Goal: Transaction & Acquisition: Obtain resource

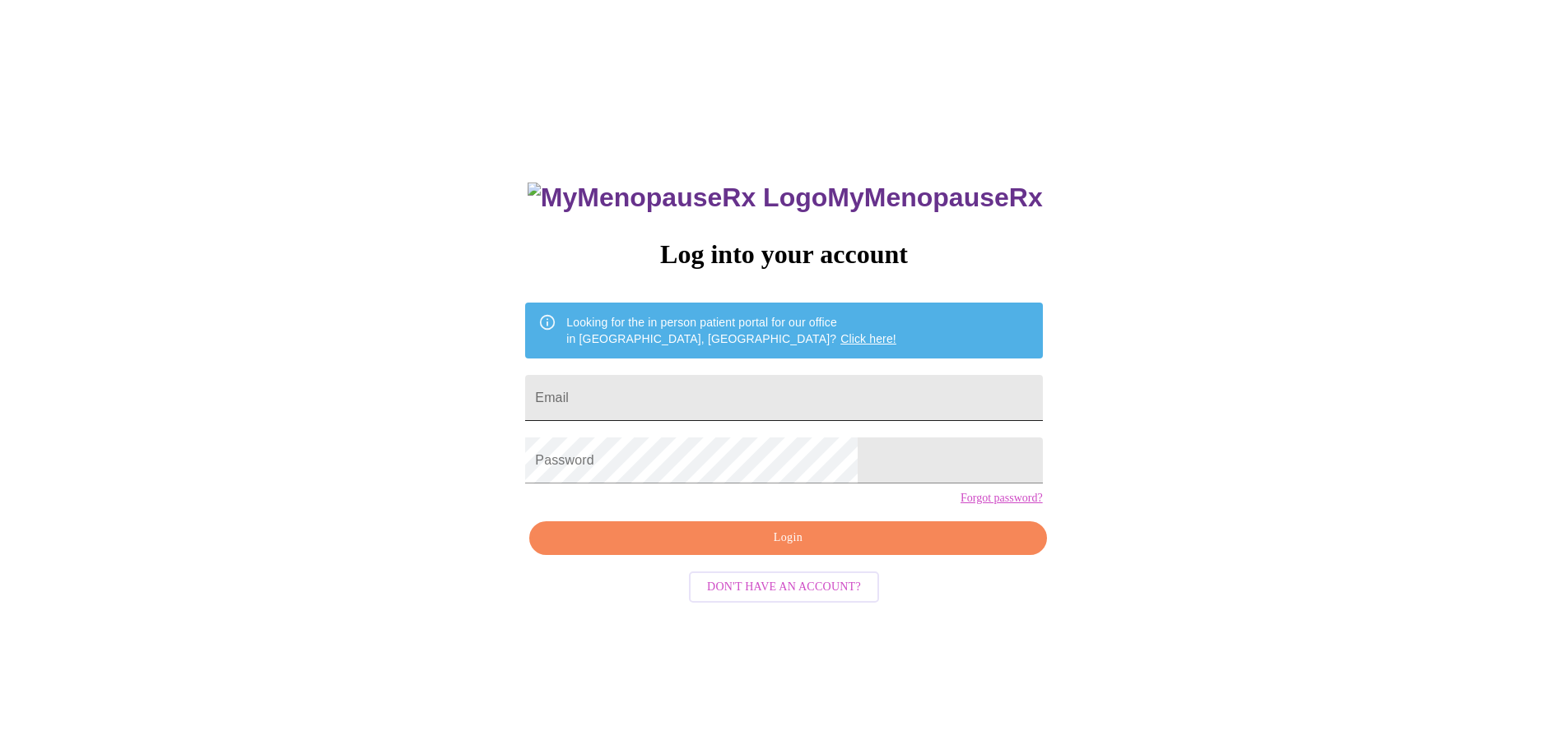
click at [702, 406] on input "Email" at bounding box center [784, 398] width 517 height 46
type input "jacks52001@yahoo.com"
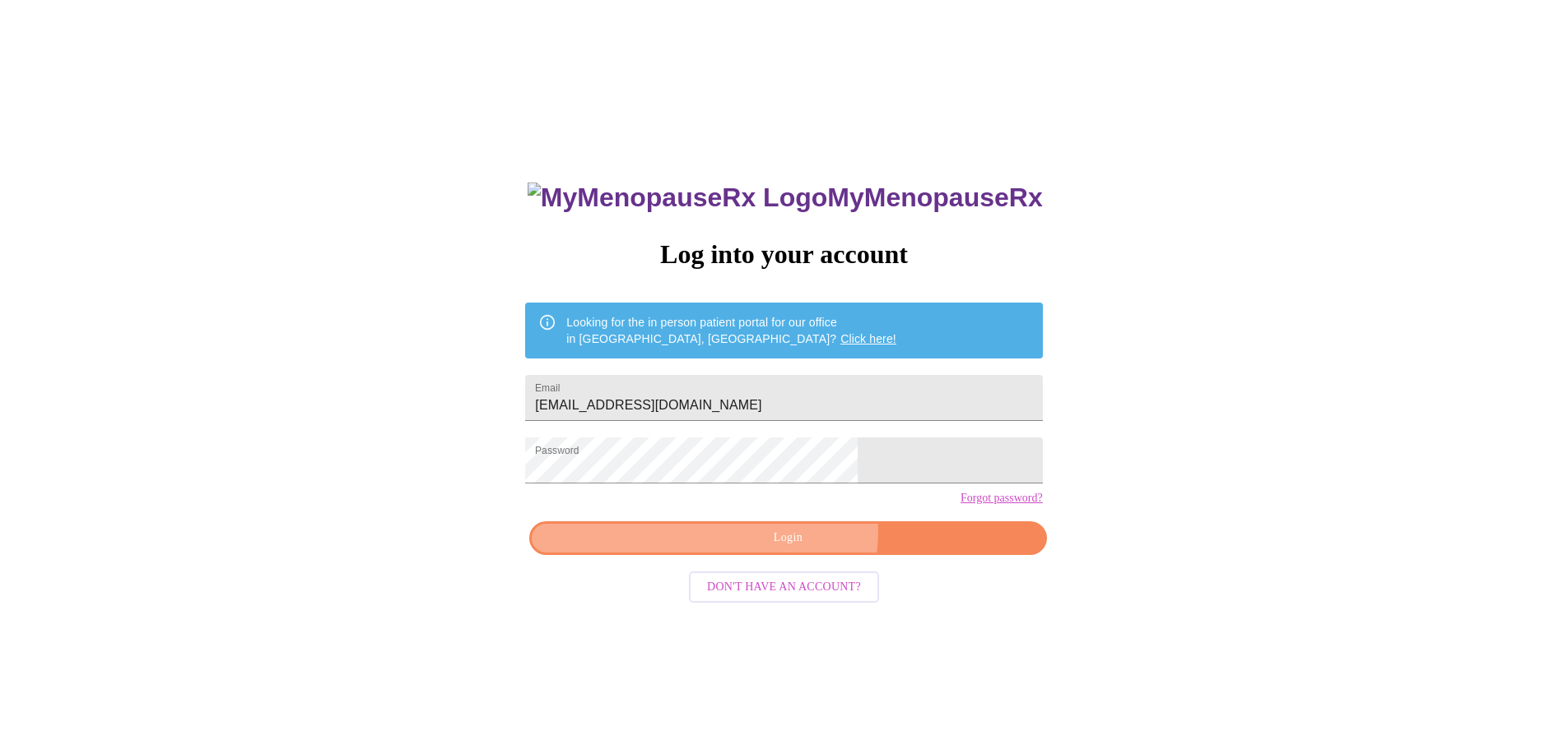
click at [797, 549] on span "Login" at bounding box center [788, 539] width 479 height 21
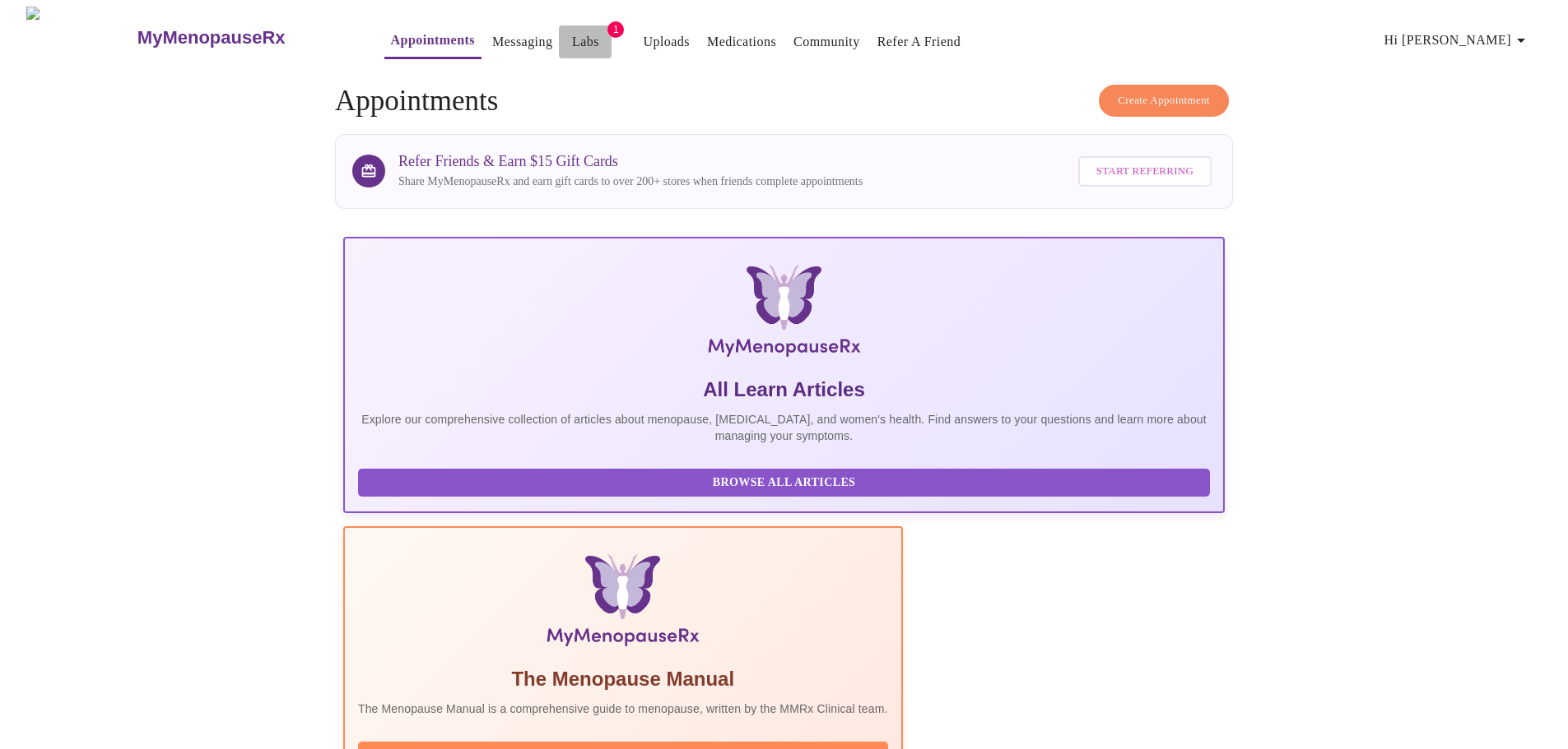
click at [572, 39] on link "Labs" at bounding box center [585, 42] width 27 height 23
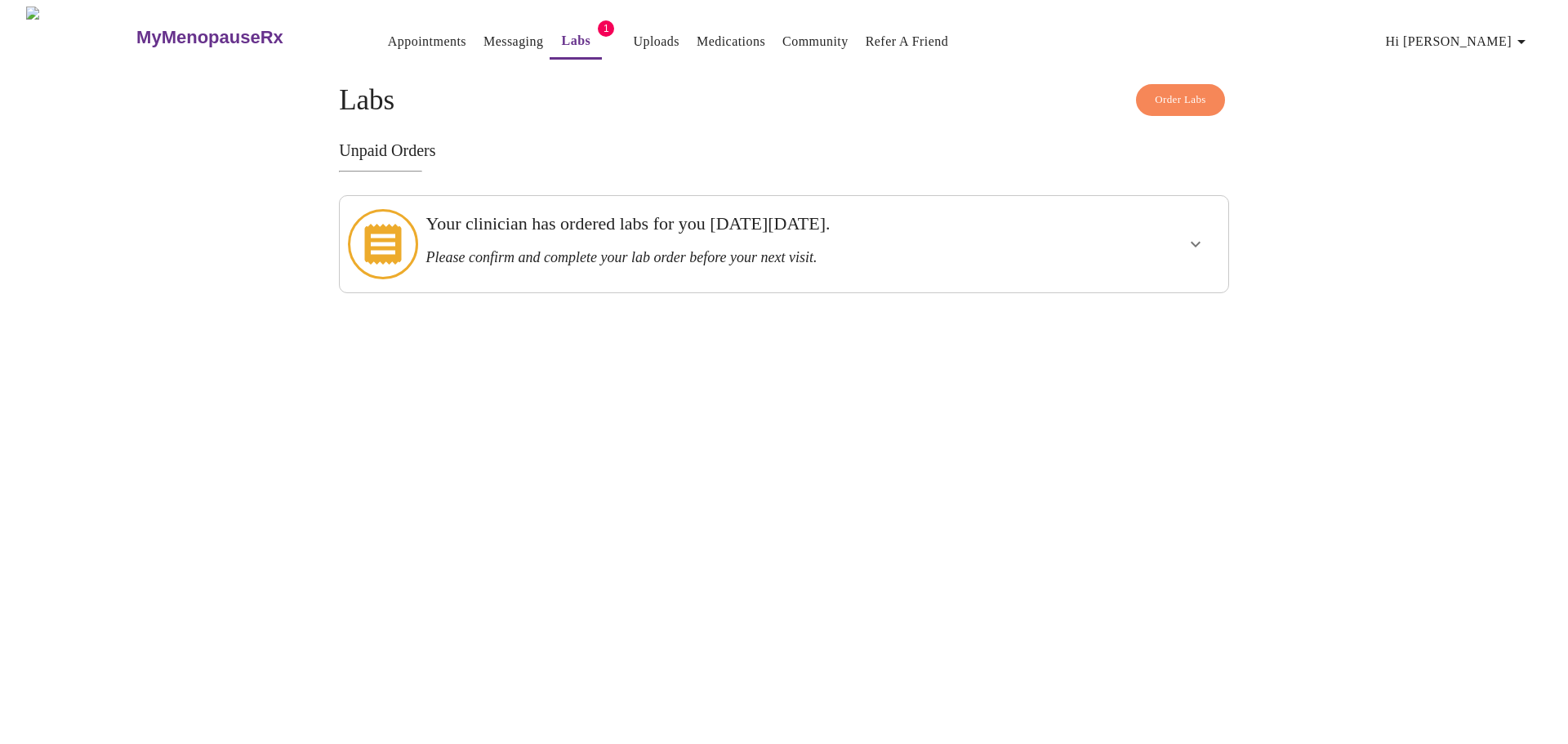
click at [1194, 242] on icon "show more" at bounding box center [1195, 245] width 10 height 6
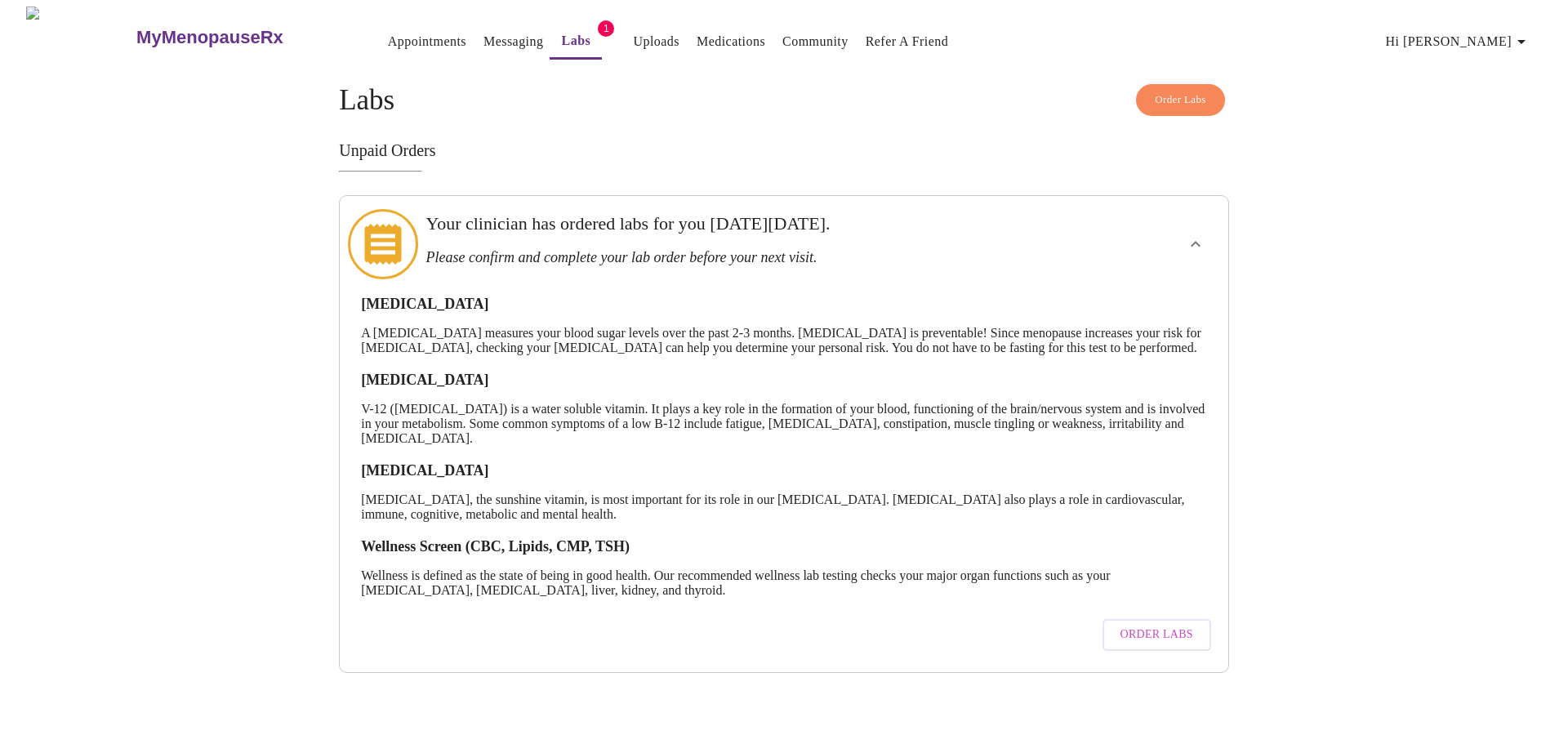
click at [391, 235] on icon at bounding box center [382, 244] width 36 height 41
click at [1162, 645] on span "Order Labs" at bounding box center [1157, 636] width 73 height 21
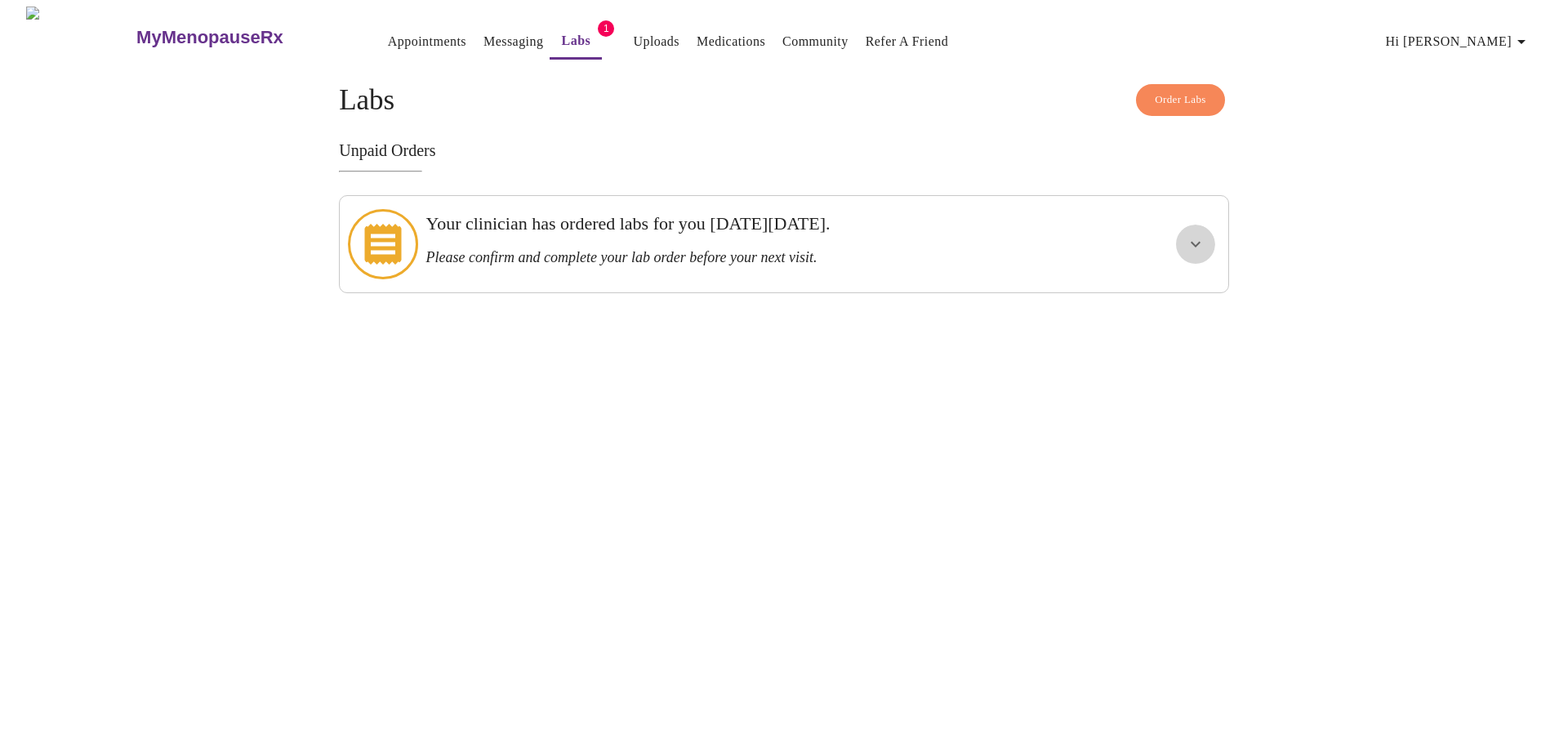
click at [1199, 236] on icon "show more" at bounding box center [1195, 244] width 20 height 20
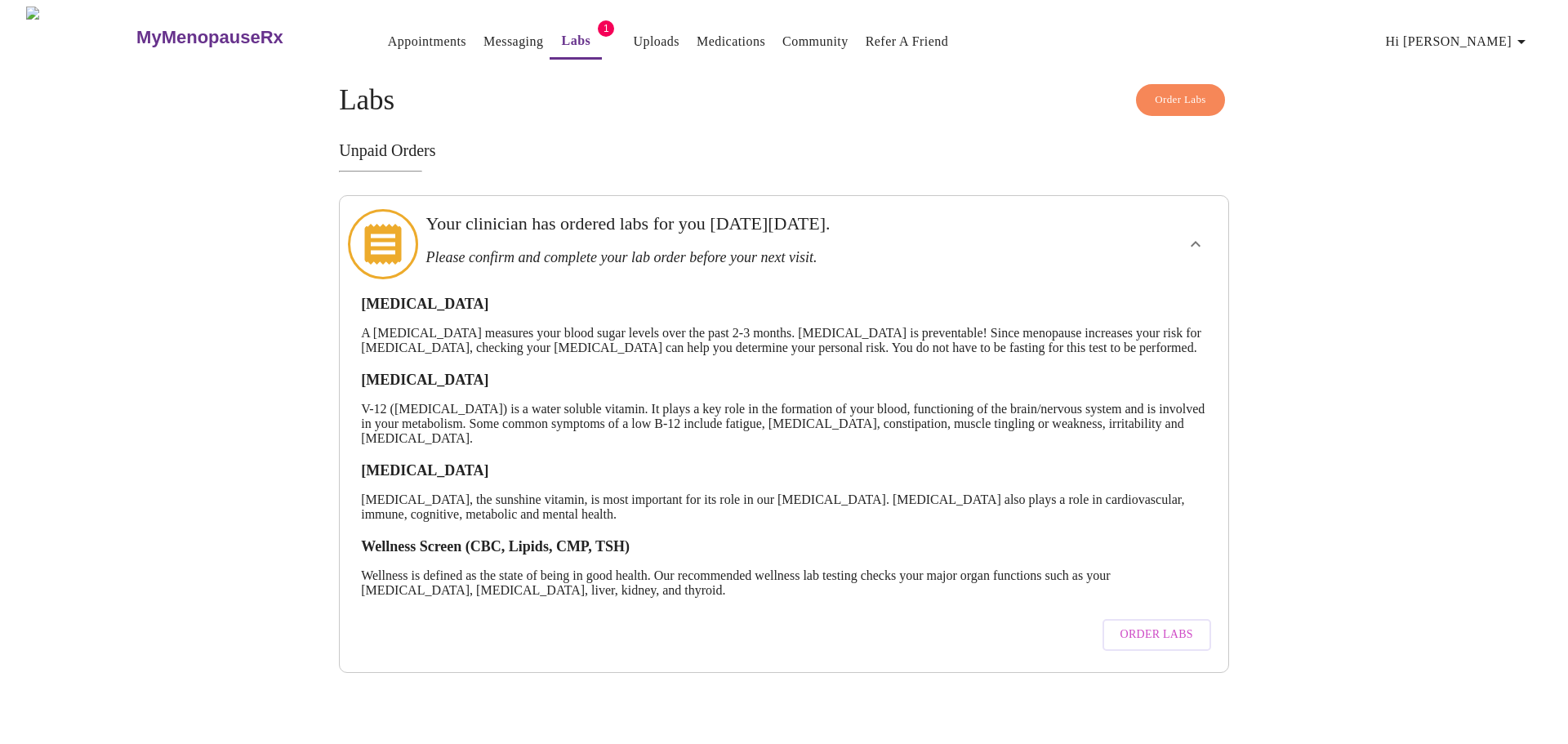
click at [1187, 645] on span "Order Labs" at bounding box center [1157, 636] width 73 height 21
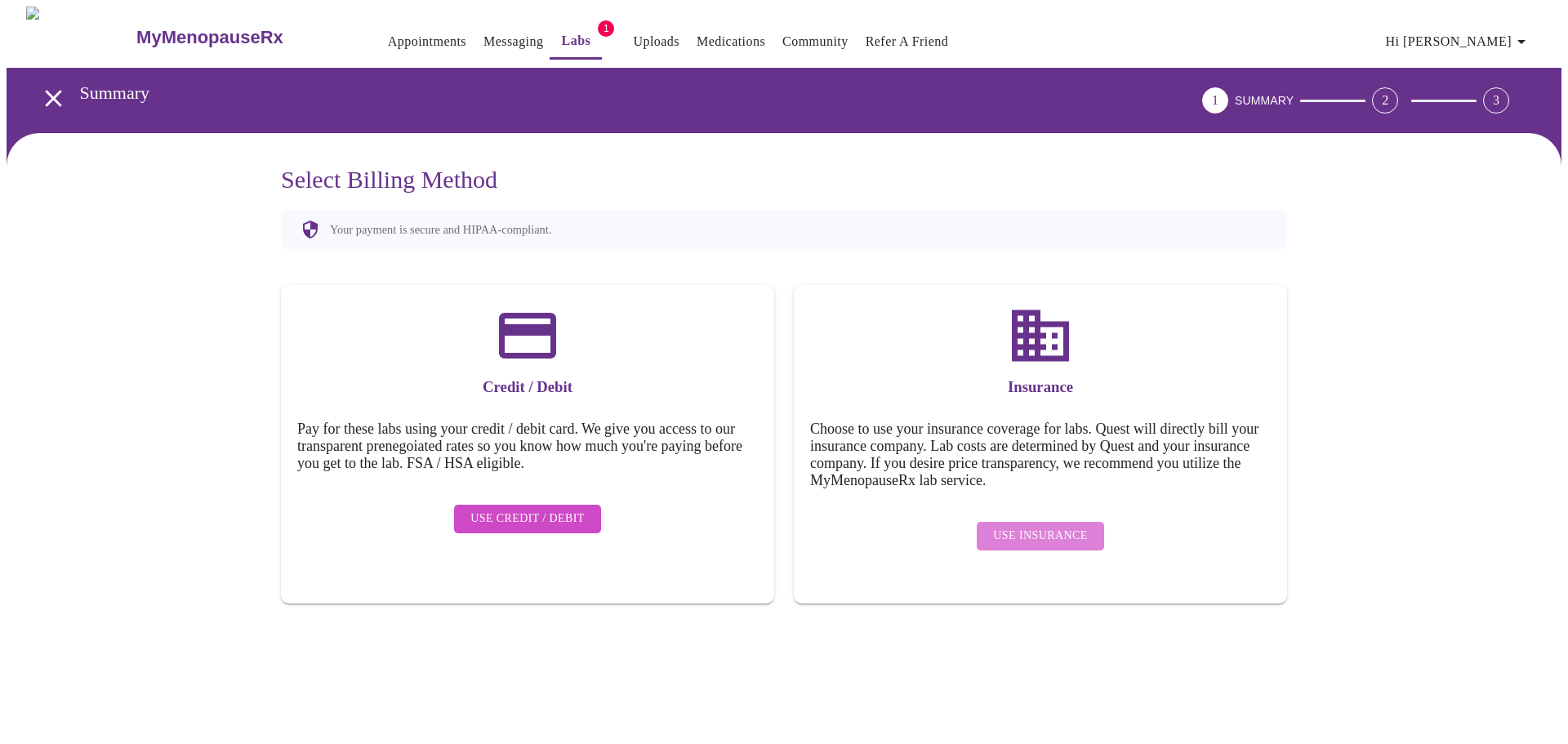
click at [1045, 526] on span "Use Insurance" at bounding box center [1040, 537] width 94 height 21
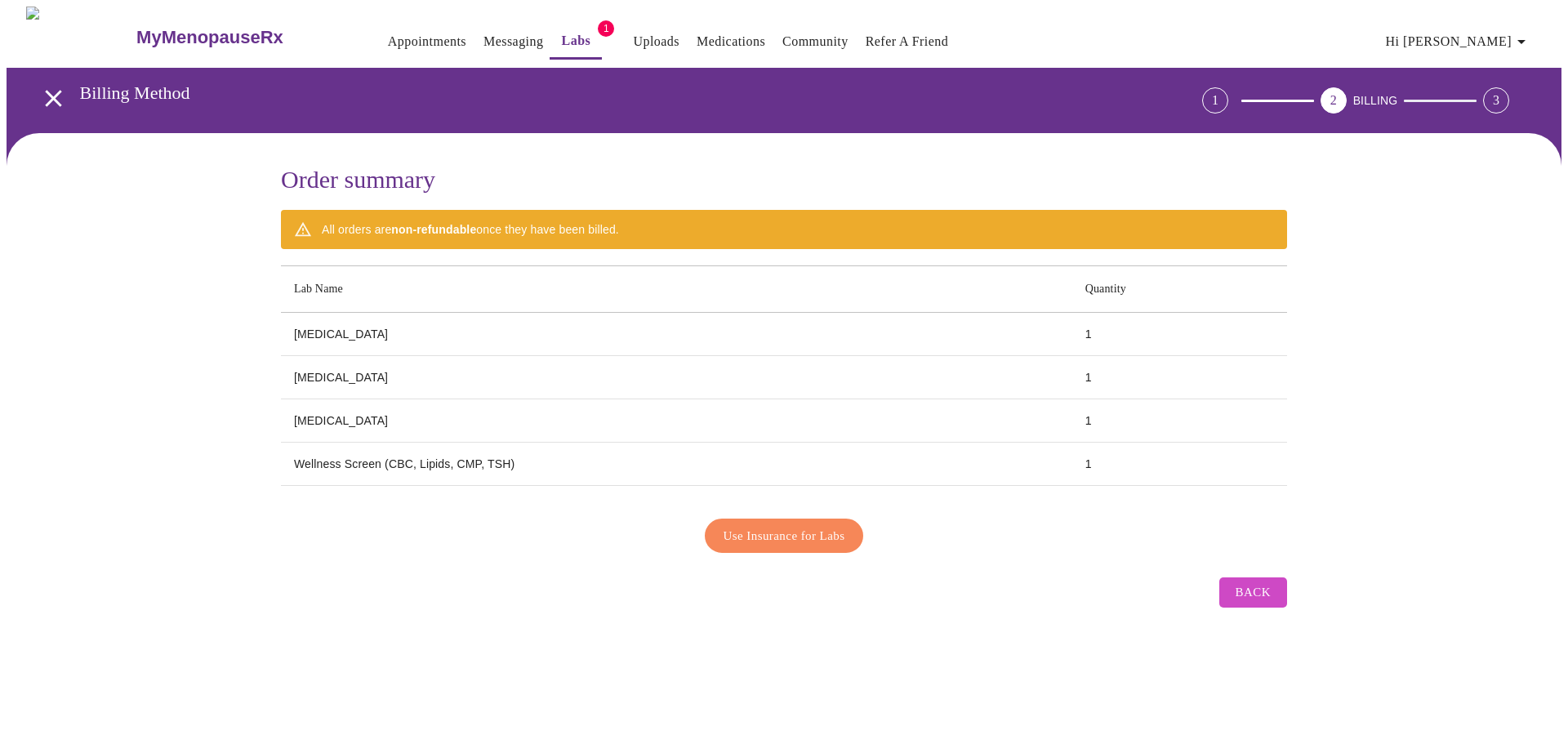
click at [829, 532] on span "Use Insurance for Labs" at bounding box center [784, 536] width 121 height 21
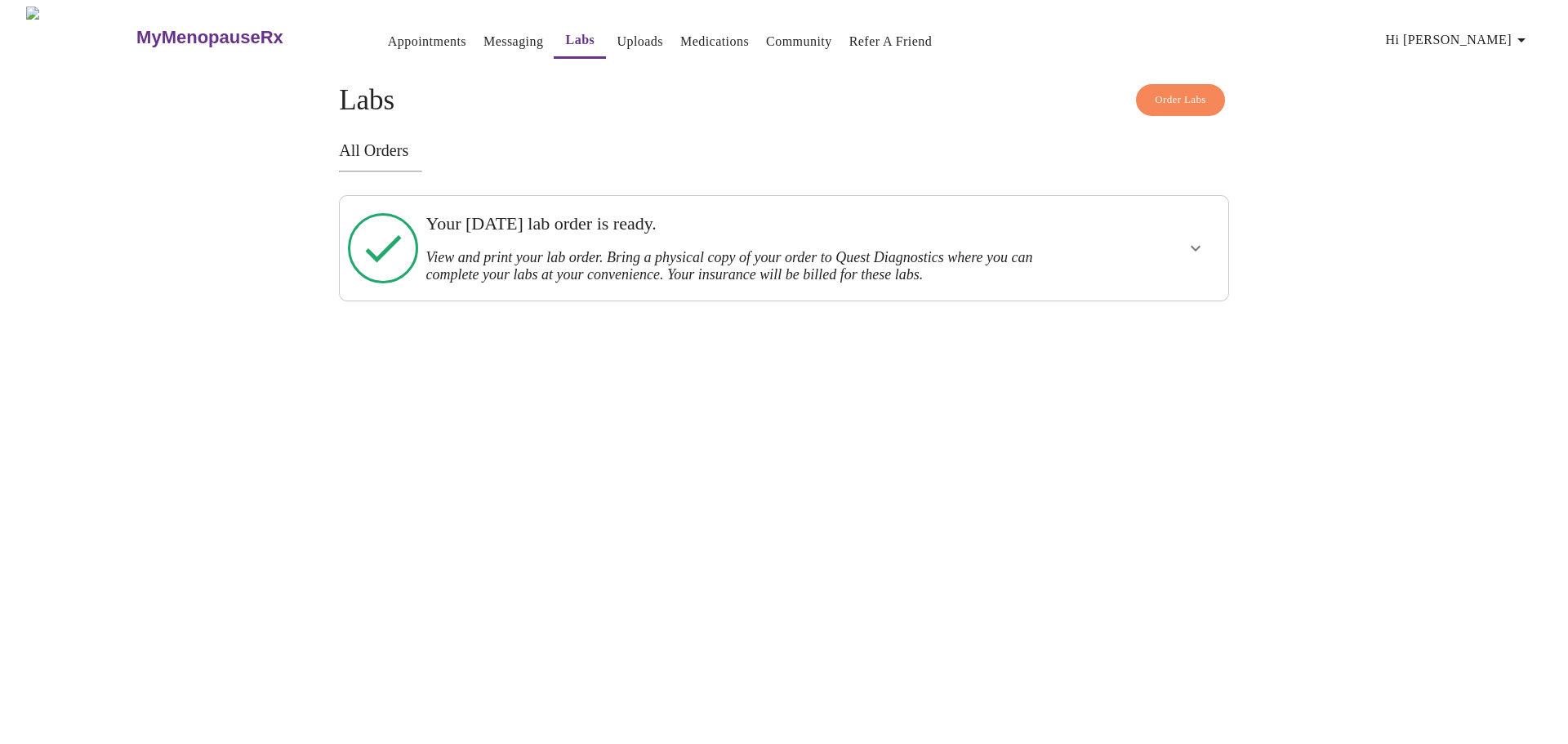
click at [1198, 246] on icon "show more" at bounding box center [1195, 249] width 10 height 6
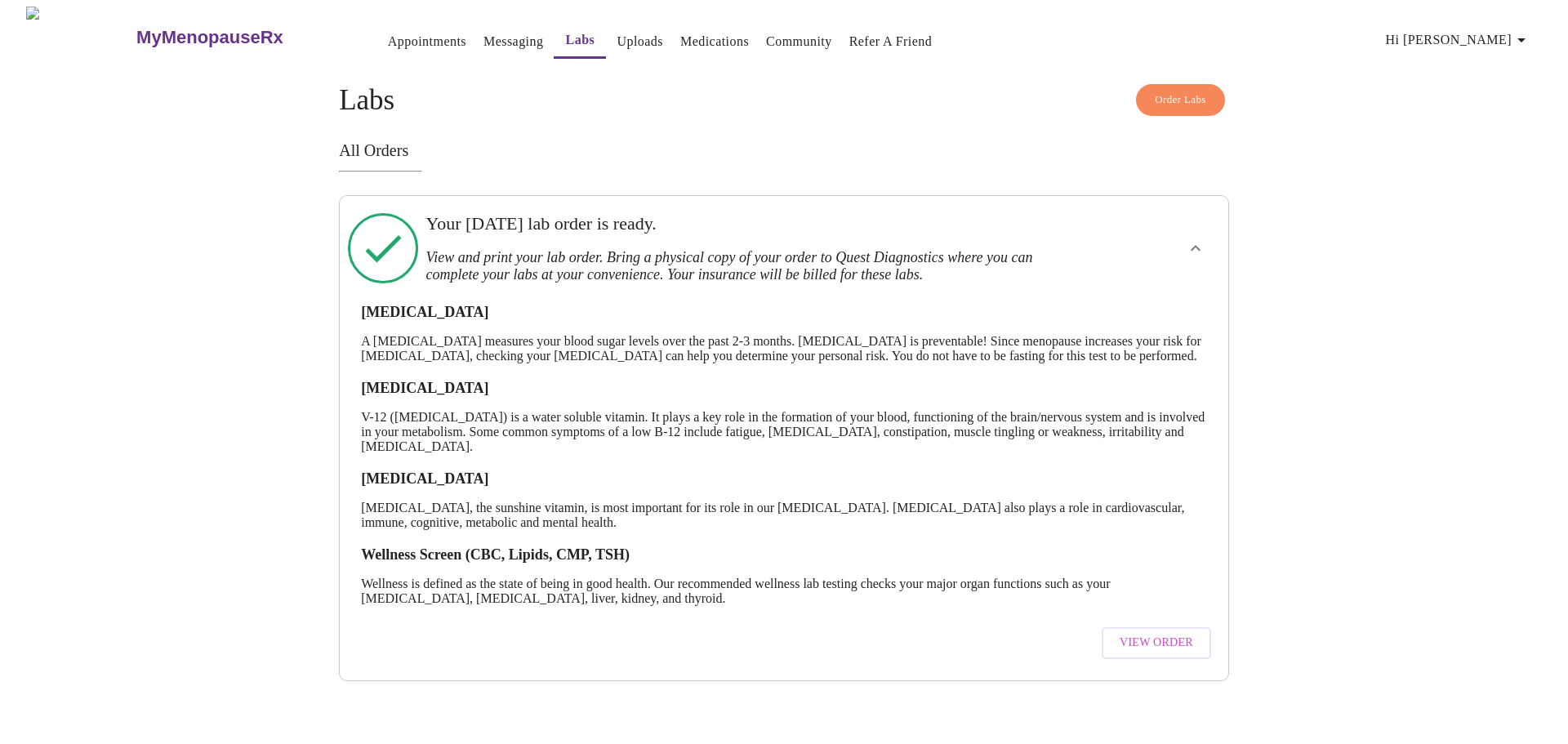
click at [1161, 654] on span "View Order" at bounding box center [1156, 643] width 74 height 21
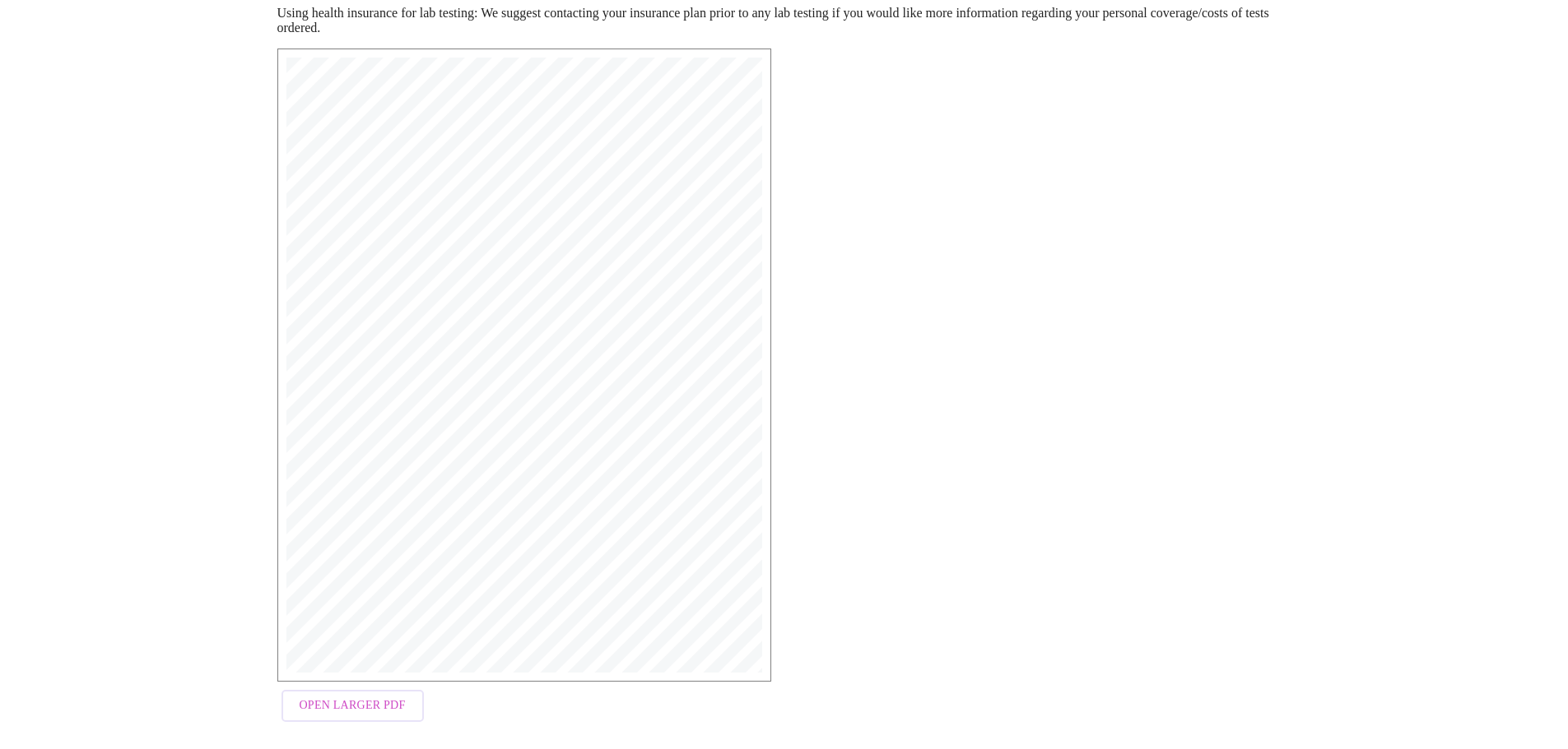
scroll to position [263, 0]
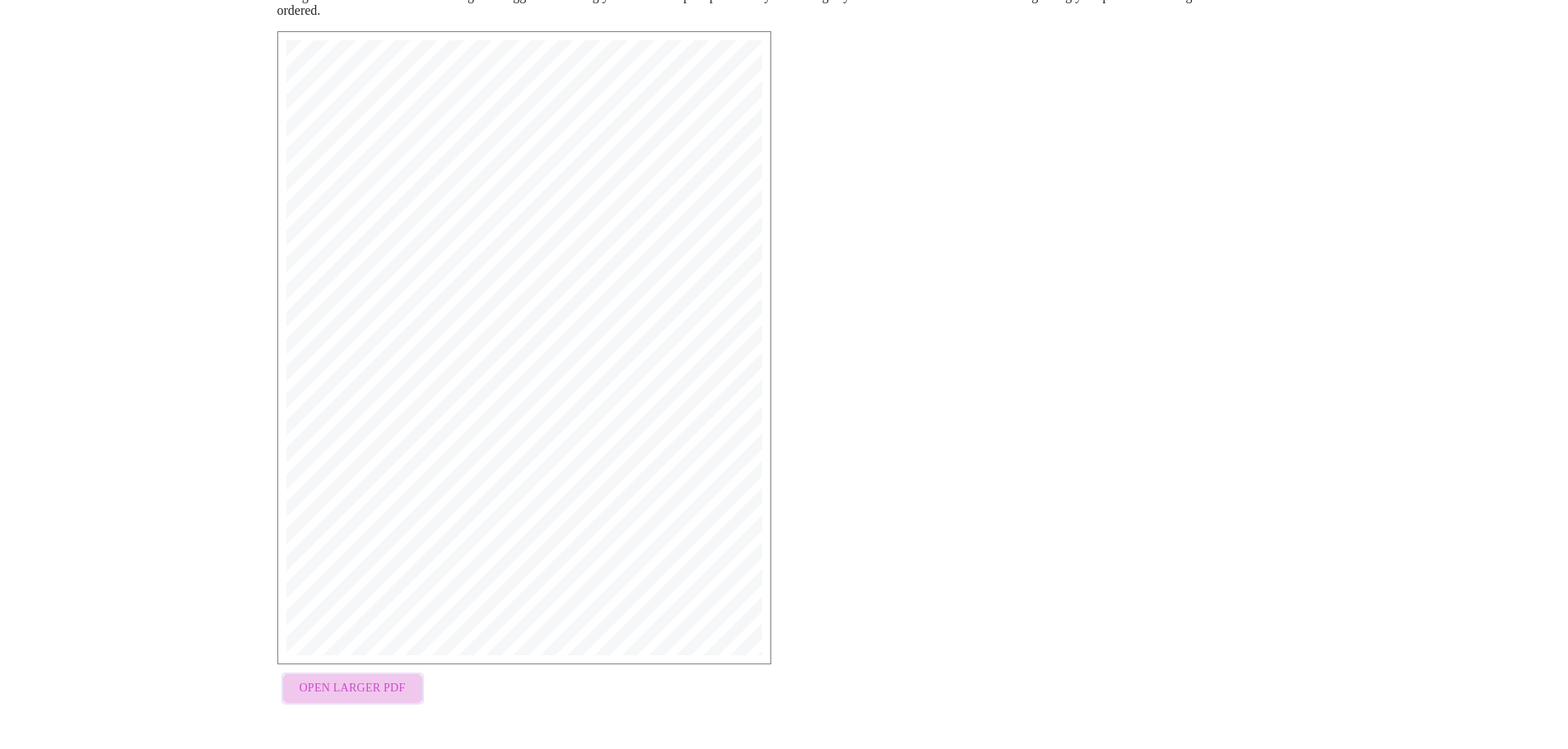
click at [373, 688] on span "Open Larger PDF" at bounding box center [353, 689] width 107 height 21
